Goal: Task Accomplishment & Management: Manage account settings

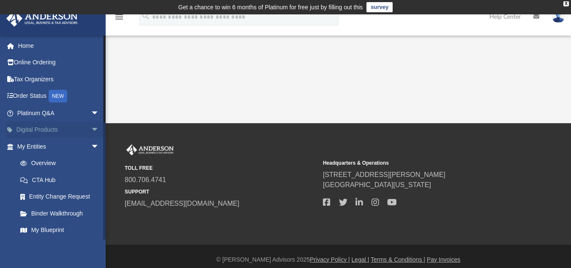
click at [54, 137] on link "Digital Products arrow_drop_down" at bounding box center [59, 129] width 106 height 17
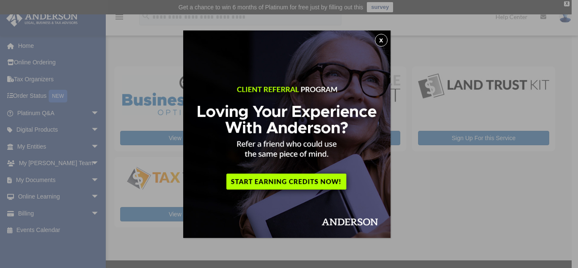
click at [85, 177] on div "x" at bounding box center [289, 134] width 578 height 268
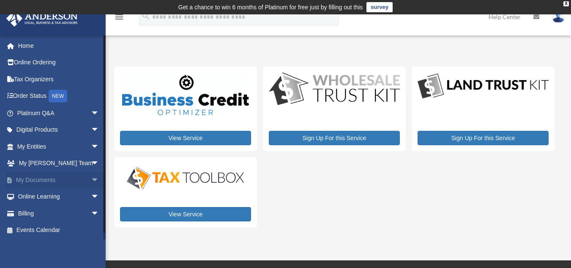
click at [91, 181] on span "arrow_drop_down" at bounding box center [99, 179] width 17 height 17
click at [40, 196] on link "Box" at bounding box center [62, 196] width 100 height 17
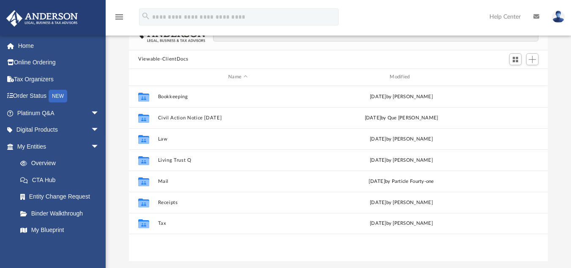
scroll to position [76, 0]
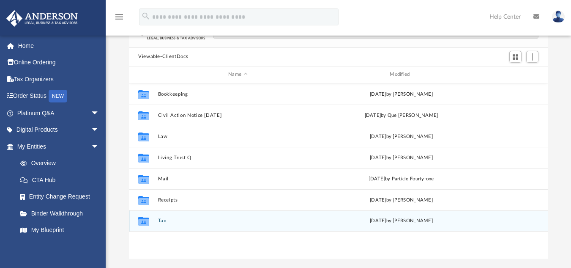
click at [143, 222] on icon "grid" at bounding box center [143, 222] width 11 height 7
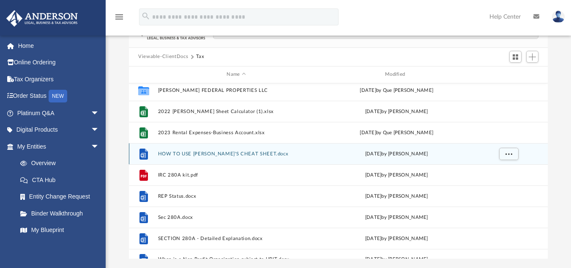
scroll to position [79, 0]
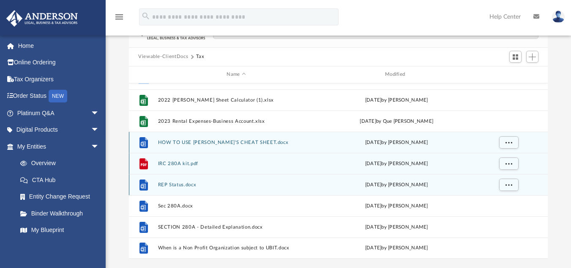
drag, startPoint x: 534, startPoint y: 177, endPoint x: 522, endPoint y: 156, distance: 24.4
click at [522, 156] on div "Collaborated Folder Tax Consult Folder [DATE] by [PERSON_NAME] Collaborated Fol…" at bounding box center [338, 132] width 419 height 254
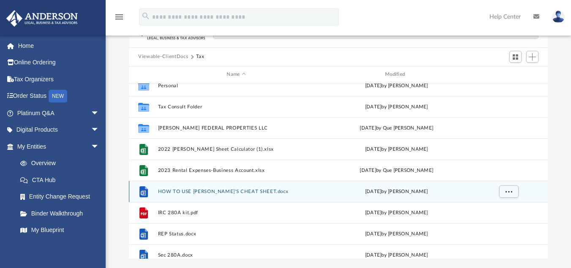
scroll to position [29, 0]
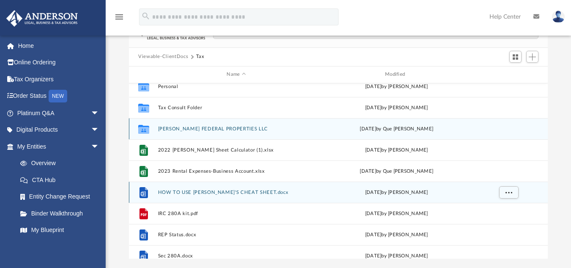
click at [219, 127] on button "TRUONG FEDERAL PROPERTIES LLC" at bounding box center [236, 128] width 157 height 5
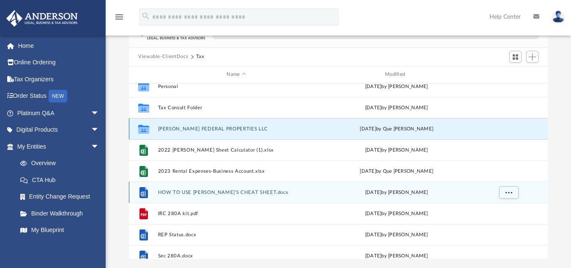
click at [219, 127] on button "[PERSON_NAME] FEDERAL PROPERTIES LLC" at bounding box center [236, 128] width 157 height 5
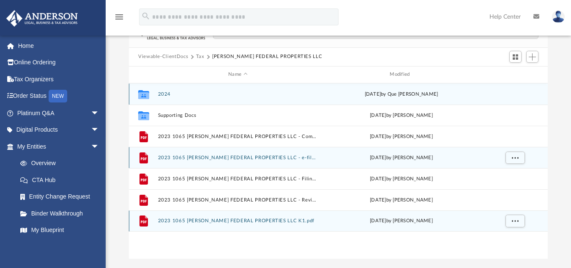
scroll to position [0, 0]
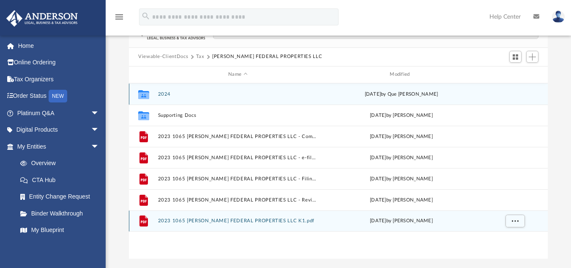
click at [165, 94] on button "2024" at bounding box center [238, 93] width 160 height 5
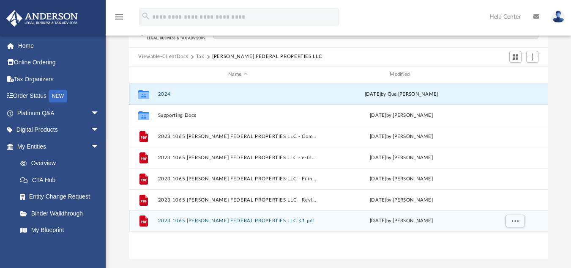
click at [165, 94] on button "2024" at bounding box center [238, 93] width 160 height 5
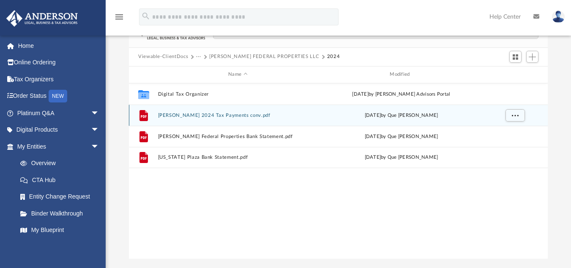
click at [173, 119] on div "File [PERSON_NAME] 2024 Tax Payments conv.pdf [DATE] by Que [PERSON_NAME]" at bounding box center [338, 114] width 419 height 21
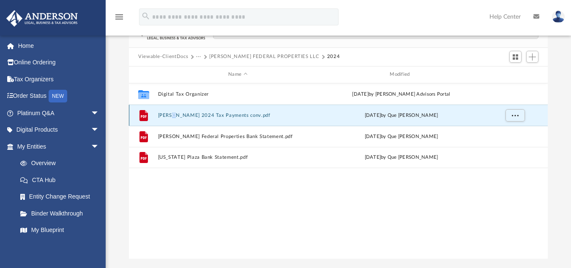
click at [173, 119] on div "File Huong Ly 2024 Tax Payments conv.pdf Wed Jul 2 2025 by Que Minh Troung" at bounding box center [338, 114] width 419 height 21
click at [138, 117] on icon "File" at bounding box center [144, 115] width 14 height 14
click at [146, 116] on icon "grid" at bounding box center [144, 115] width 8 height 11
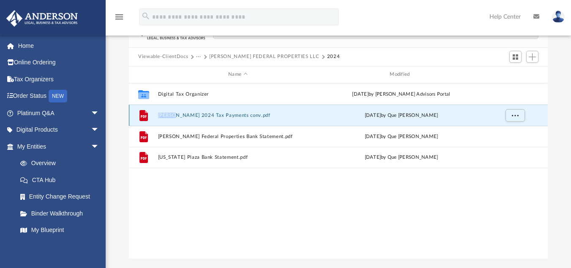
click at [199, 115] on button "Huong Ly 2024 Tax Payments conv.pdf" at bounding box center [238, 114] width 160 height 5
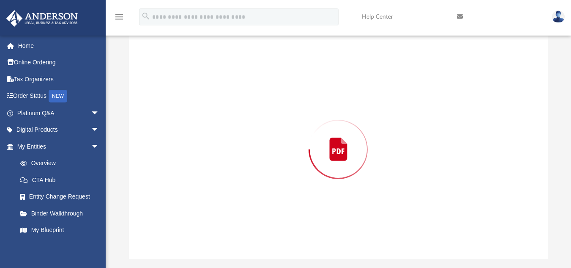
click at [199, 115] on div "Preview" at bounding box center [338, 149] width 419 height 218
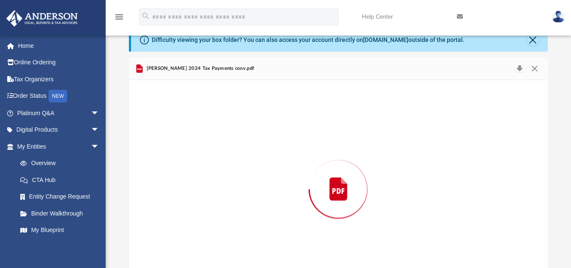
scroll to position [32, 0]
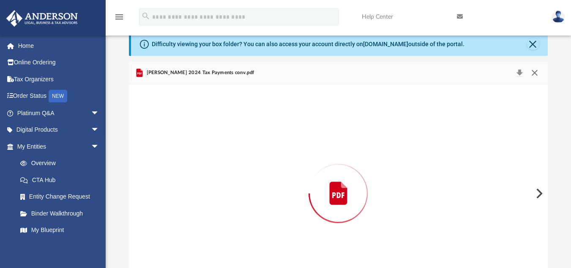
click at [534, 72] on button "Close" at bounding box center [534, 73] width 15 height 12
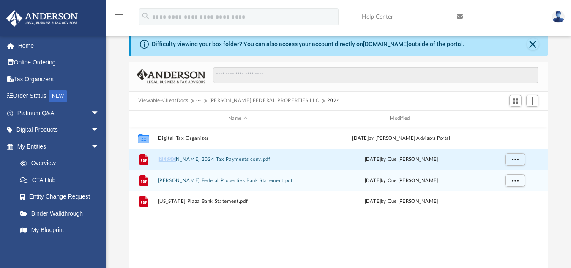
click at [192, 181] on button "Truong Federal Properties Bank Statement.pdf" at bounding box center [238, 179] width 160 height 5
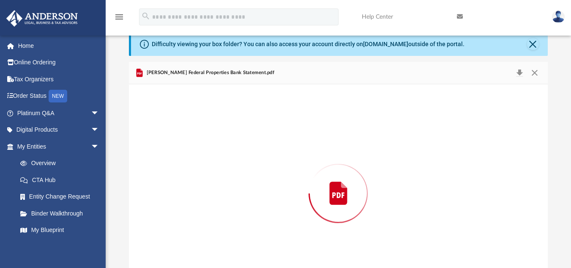
scroll to position [66, 0]
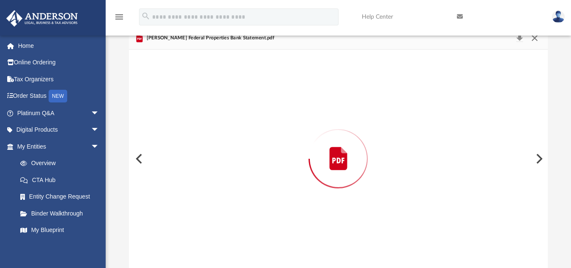
click at [534, 41] on button "Close" at bounding box center [534, 38] width 15 height 12
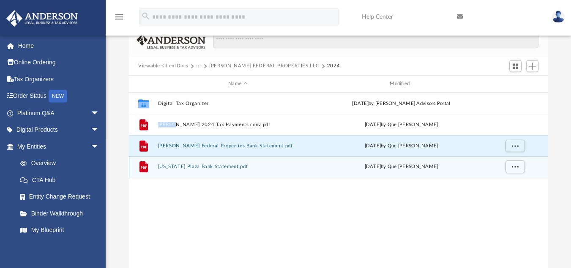
click at [231, 168] on button "Washington Plaza Bank Statement.pdf" at bounding box center [238, 166] width 160 height 5
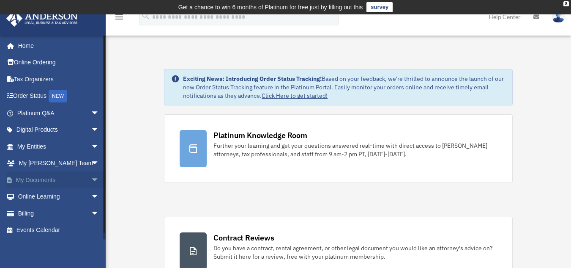
click at [30, 181] on link "My Documents arrow_drop_down" at bounding box center [59, 179] width 106 height 17
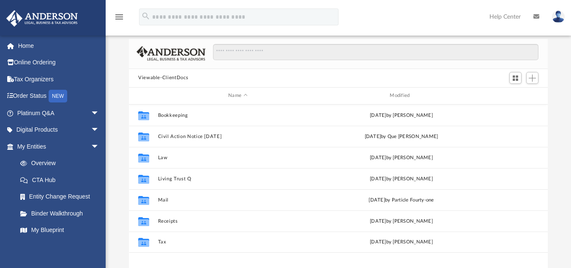
scroll to position [56, 0]
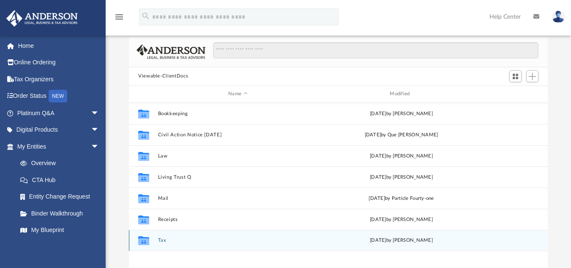
click at [146, 237] on icon "grid" at bounding box center [143, 240] width 11 height 9
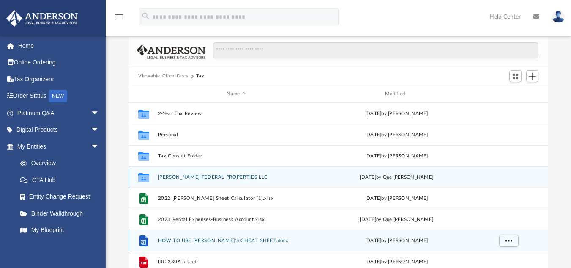
click at [228, 179] on button "TRUONG FEDERAL PROPERTIES LLC" at bounding box center [236, 176] width 157 height 5
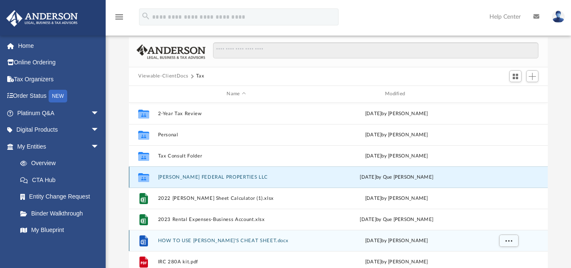
click at [228, 179] on button "TRUONG FEDERAL PROPERTIES LLC" at bounding box center [236, 176] width 157 height 5
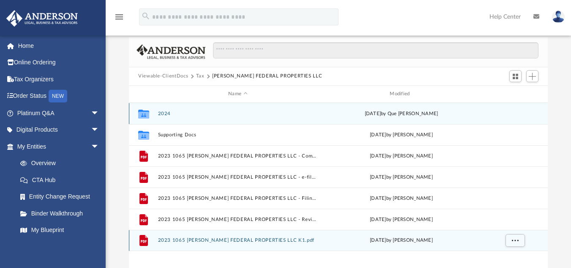
click at [167, 116] on button "2024" at bounding box center [238, 112] width 160 height 5
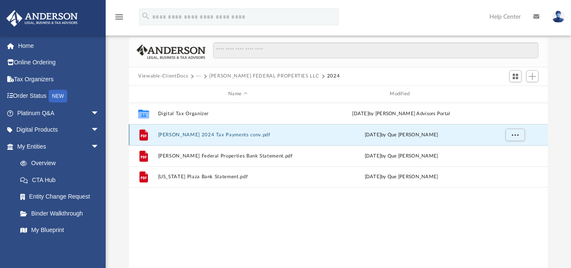
click at [181, 132] on button "Huong Ly 2024 Tax Payments conv.pdf" at bounding box center [238, 134] width 160 height 5
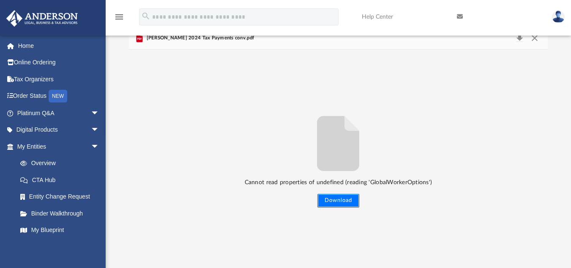
click at [353, 198] on button "Download" at bounding box center [339, 201] width 42 height 14
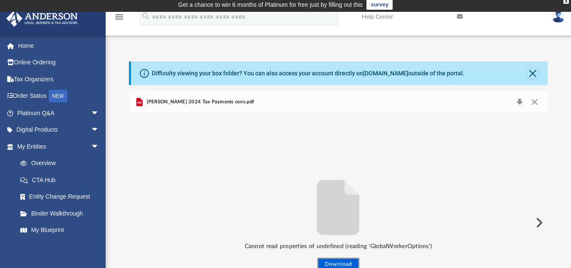
scroll to position [0, 0]
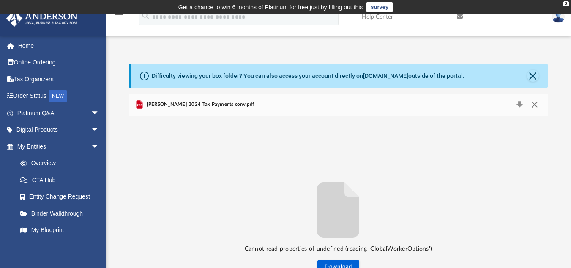
click at [531, 104] on button "Close" at bounding box center [534, 105] width 15 height 12
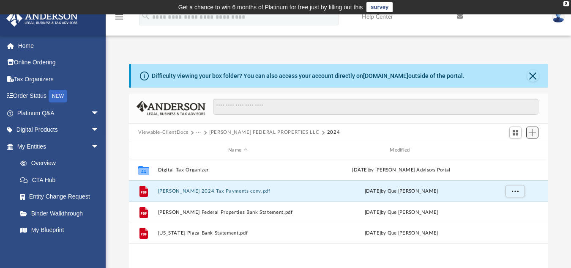
click at [534, 133] on span "Add" at bounding box center [532, 132] width 7 height 7
click at [520, 149] on li "Upload" at bounding box center [520, 149] width 27 height 9
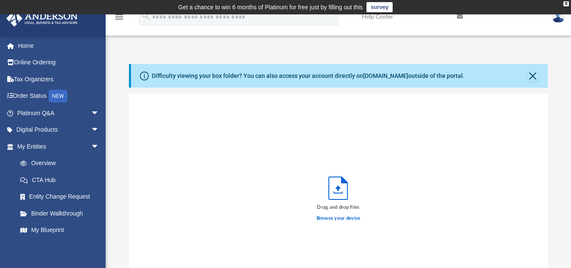
scroll to position [208, 413]
click at [335, 220] on label "Browse your device" at bounding box center [339, 218] width 44 height 8
click at [0, 0] on input "Browse your device" at bounding box center [0, 0] width 0 height 0
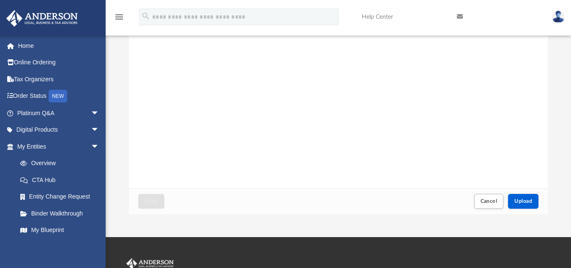
scroll to position [122, 0]
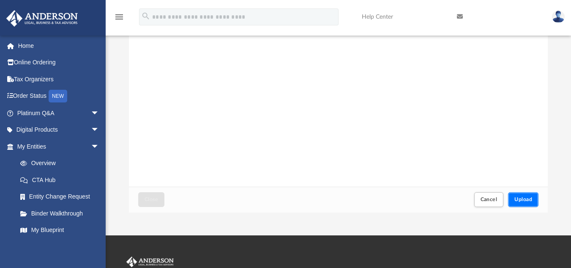
click at [524, 197] on span "Upload" at bounding box center [524, 199] width 18 height 5
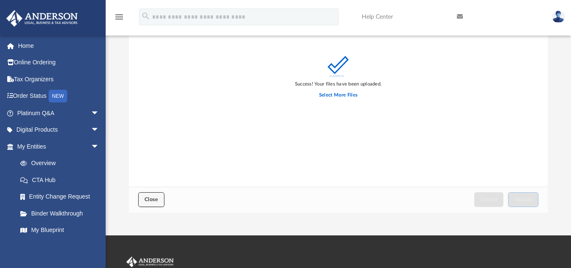
click at [153, 199] on span "Close" at bounding box center [152, 199] width 14 height 5
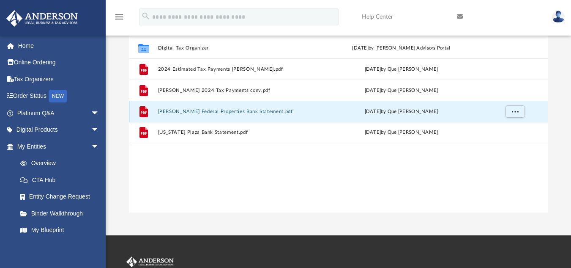
click at [196, 112] on button "Truong Federal Properties Bank Statement.pdf" at bounding box center [238, 110] width 160 height 5
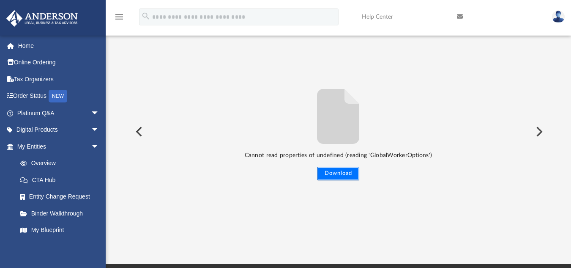
click at [343, 173] on button "Download" at bounding box center [339, 174] width 42 height 14
